Goal: Task Accomplishment & Management: Use online tool/utility

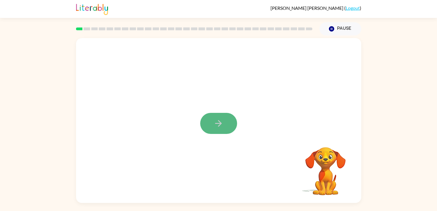
click at [213, 123] on icon "button" at bounding box center [218, 123] width 10 height 10
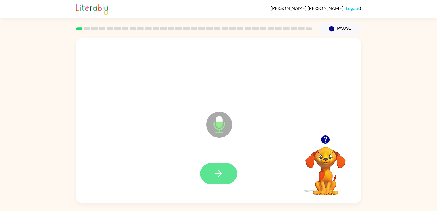
click at [224, 175] on button "button" at bounding box center [218, 173] width 37 height 21
click at [218, 179] on button "button" at bounding box center [218, 173] width 37 height 21
click at [225, 173] on button "button" at bounding box center [218, 173] width 37 height 21
click at [221, 177] on icon "button" at bounding box center [218, 173] width 10 height 10
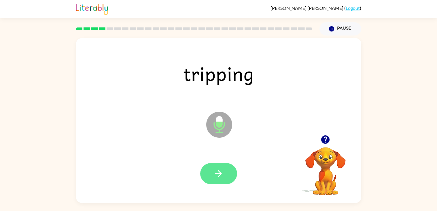
click at [216, 173] on icon "button" at bounding box center [218, 173] width 7 height 7
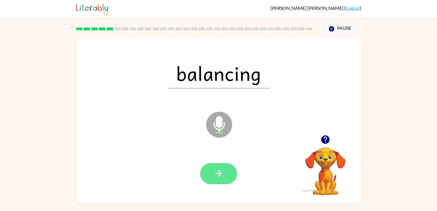
click at [216, 167] on button "button" at bounding box center [218, 173] width 37 height 21
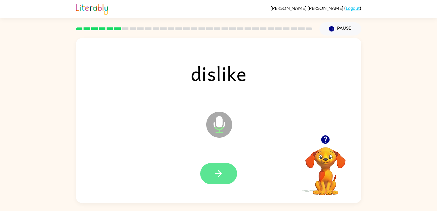
click at [220, 174] on icon "button" at bounding box center [218, 173] width 7 height 7
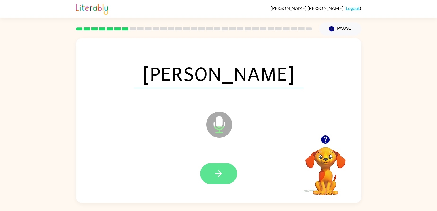
click at [216, 179] on button "button" at bounding box center [218, 173] width 37 height 21
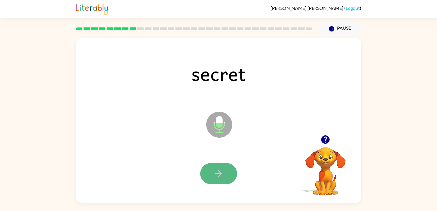
click at [218, 172] on icon "button" at bounding box center [218, 173] width 10 height 10
click at [217, 169] on icon "button" at bounding box center [218, 173] width 10 height 10
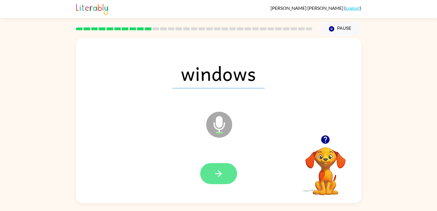
click at [217, 168] on icon "button" at bounding box center [218, 173] width 10 height 10
click at [219, 174] on icon "button" at bounding box center [218, 173] width 10 height 10
click at [219, 175] on icon "button" at bounding box center [218, 173] width 10 height 10
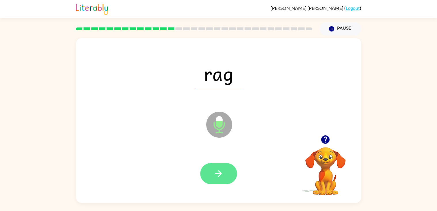
click at [215, 172] on icon "button" at bounding box center [218, 173] width 10 height 10
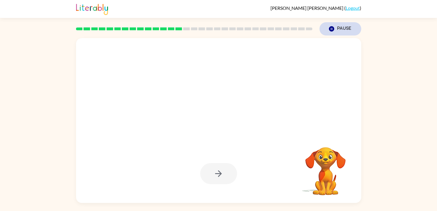
click at [332, 30] on icon "button" at bounding box center [331, 28] width 5 height 5
